Goal: Download file/media

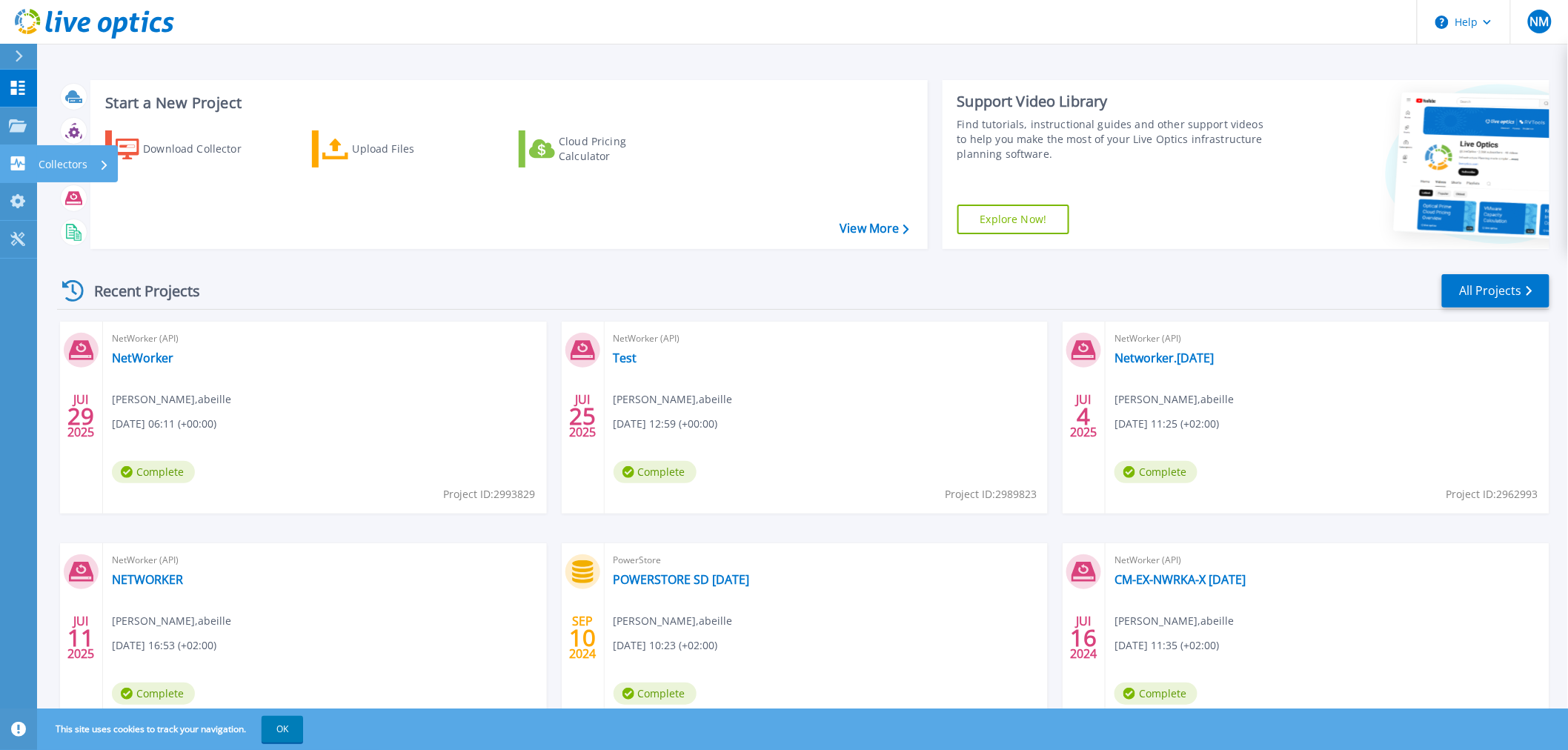
click at [25, 161] on icon at bounding box center [18, 163] width 14 height 14
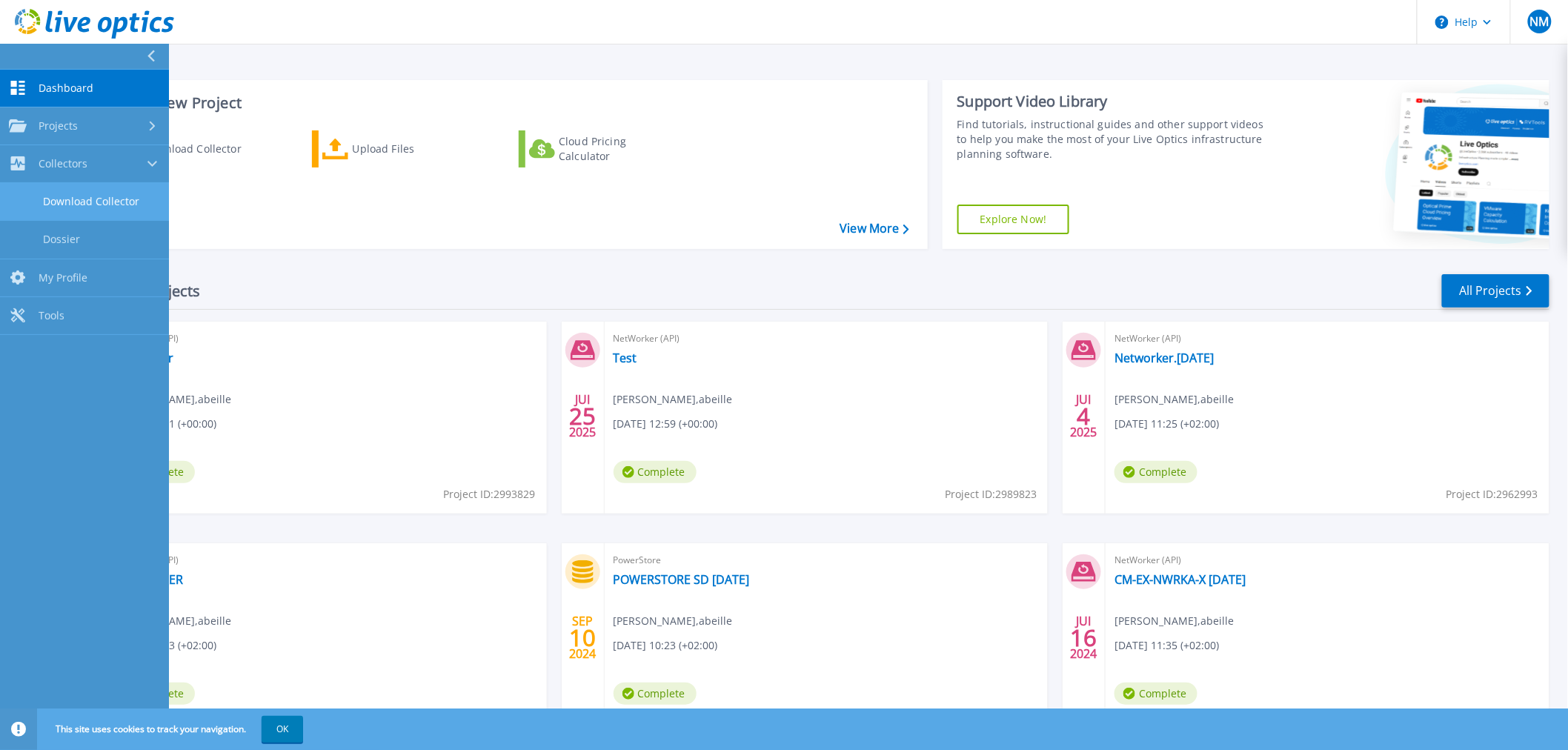
click at [70, 197] on link "Download Collector" at bounding box center [84, 202] width 169 height 38
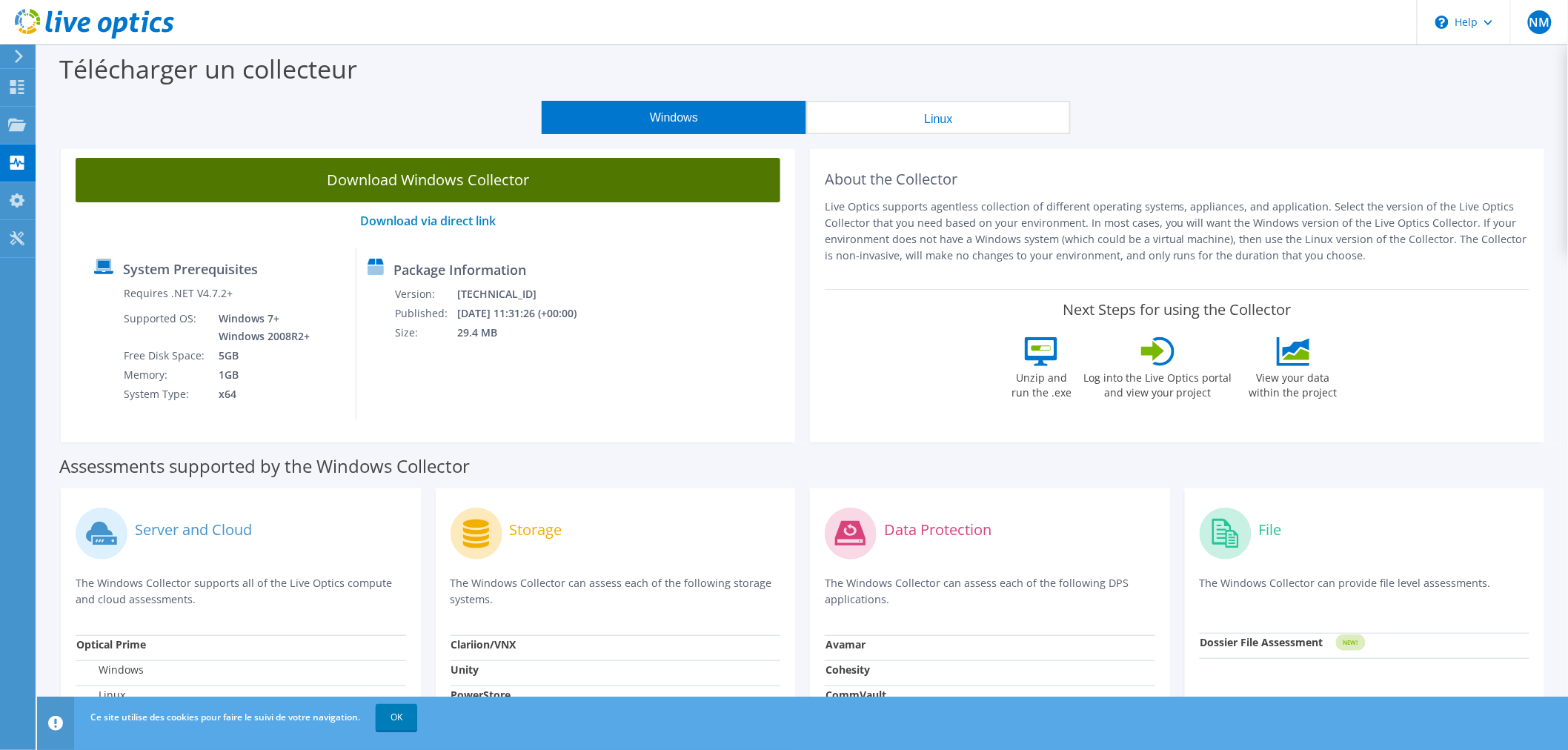
click at [463, 181] on link "Download Windows Collector" at bounding box center [428, 180] width 705 height 44
